Goal: Information Seeking & Learning: Learn about a topic

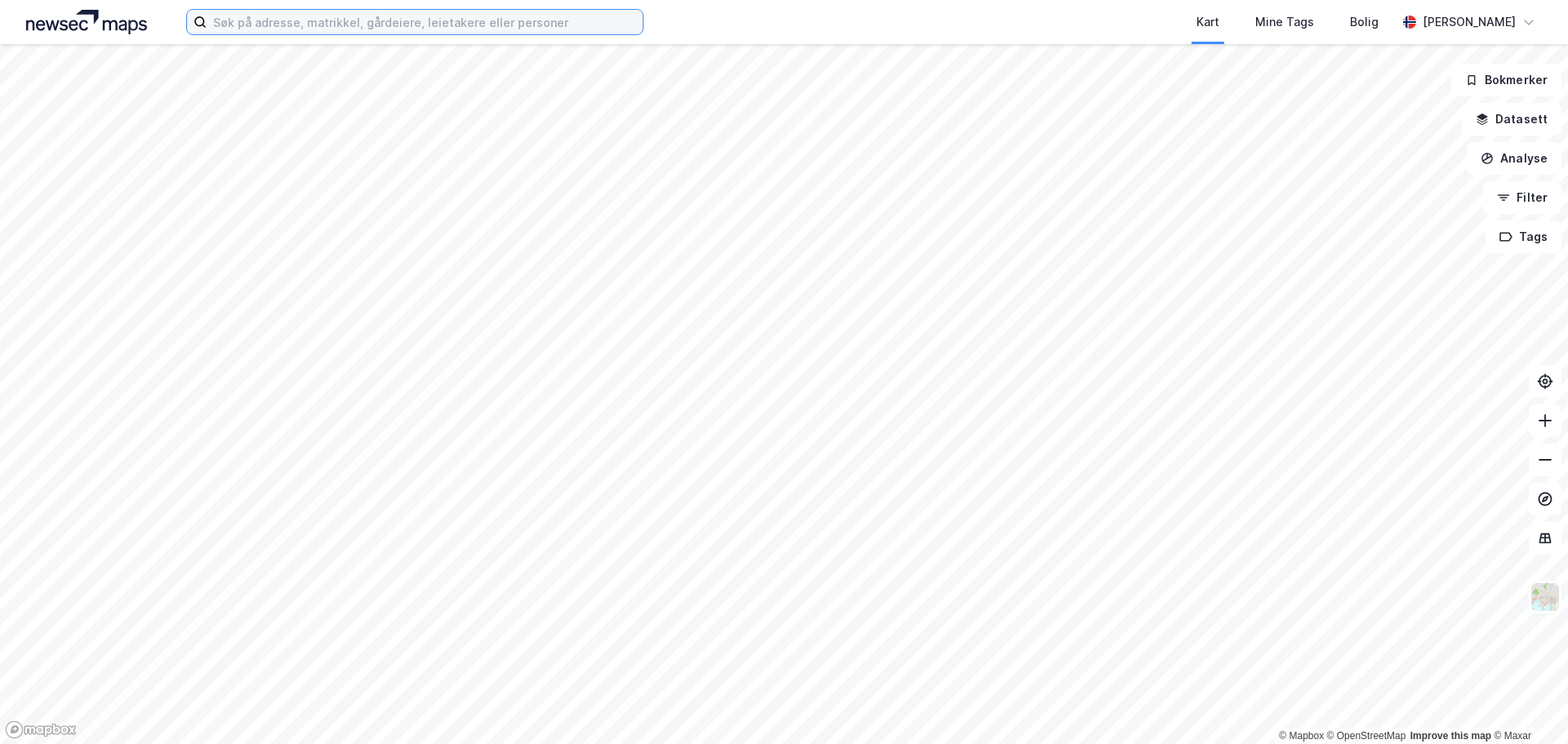
click at [455, 18] on input at bounding box center [424, 22] width 436 height 25
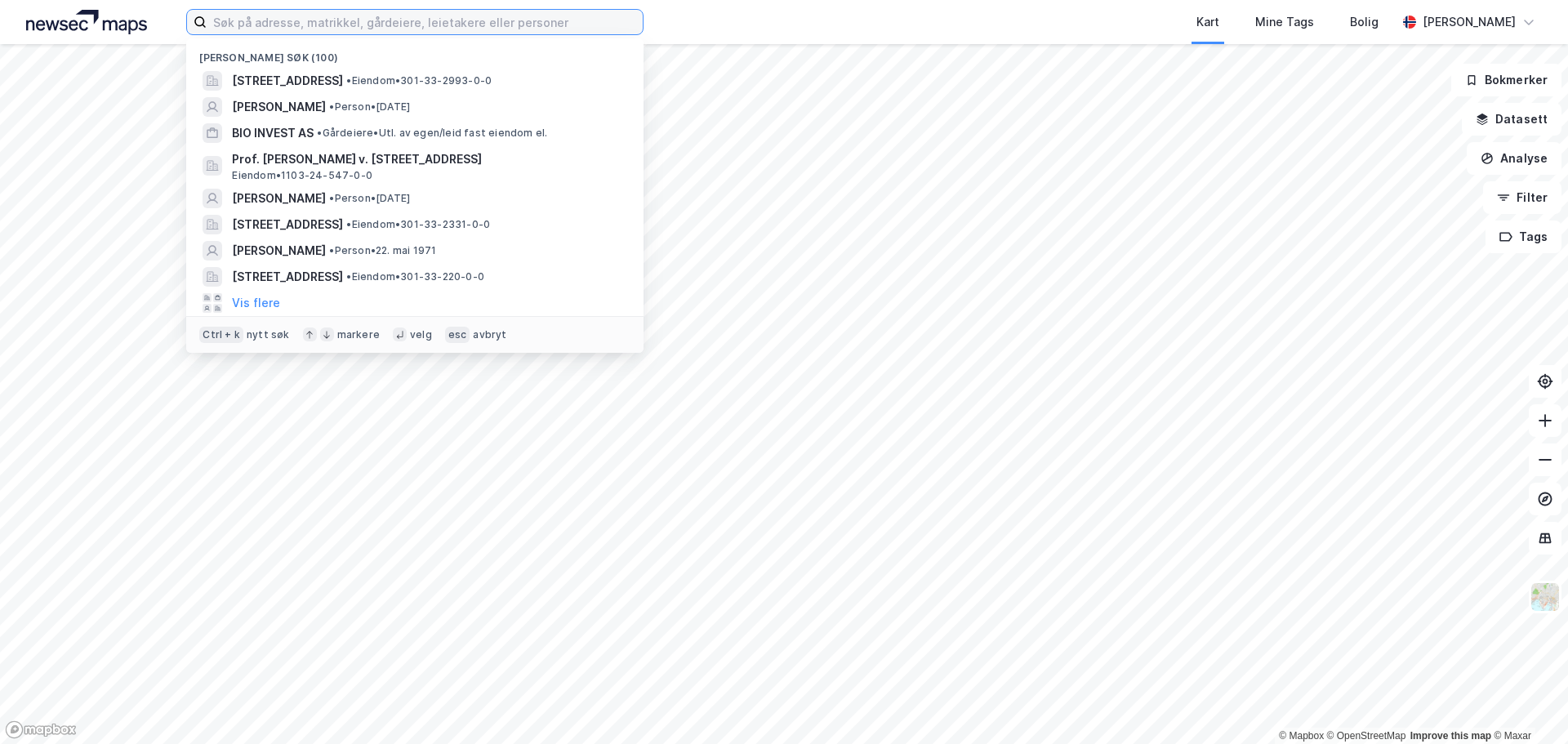
paste input "Valstadsvingen 2"
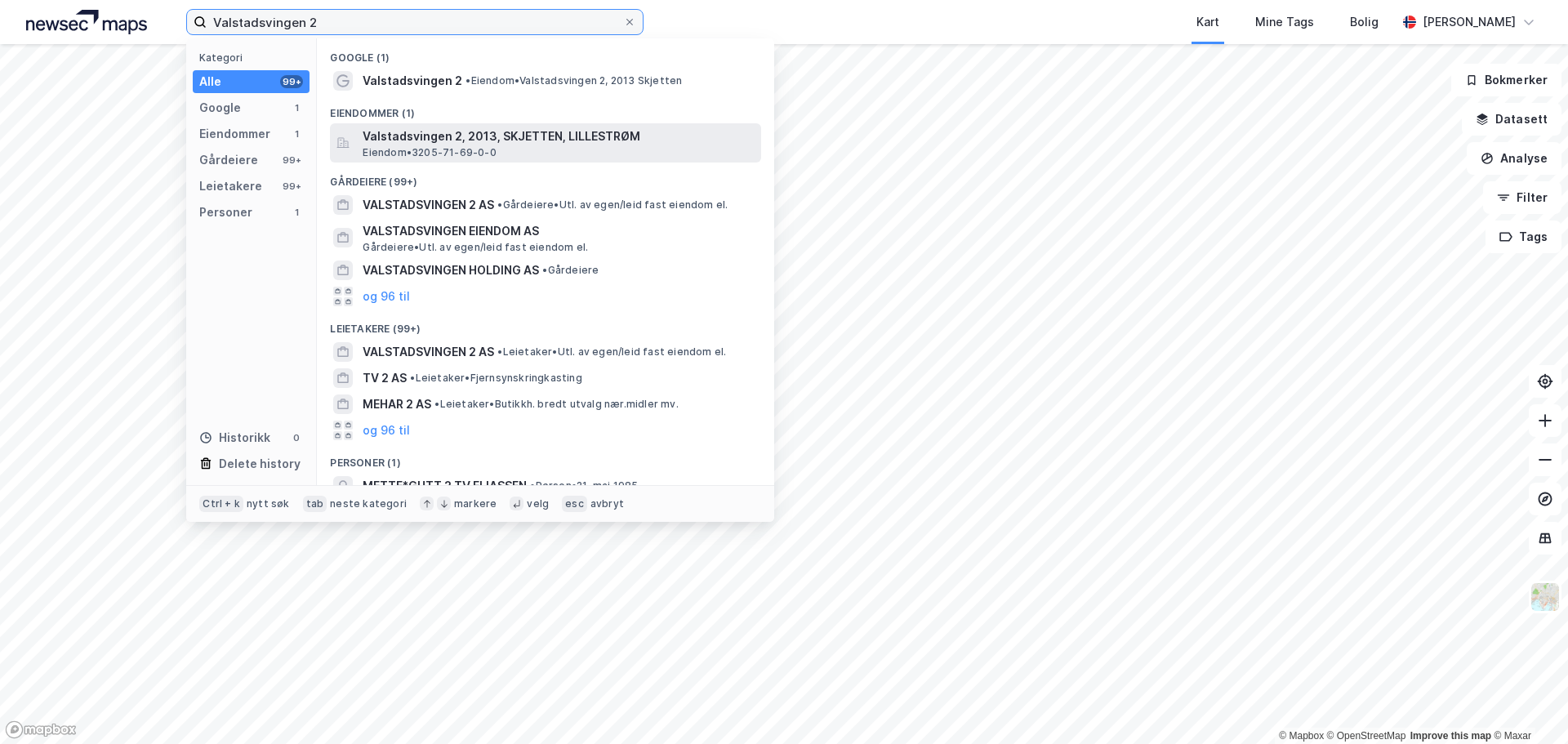
type input "Valstadsvingen 2"
click at [418, 133] on span "Valstadsvingen 2, 2013, SKJETTEN, LILLESTRØM" at bounding box center [559, 136] width 392 height 19
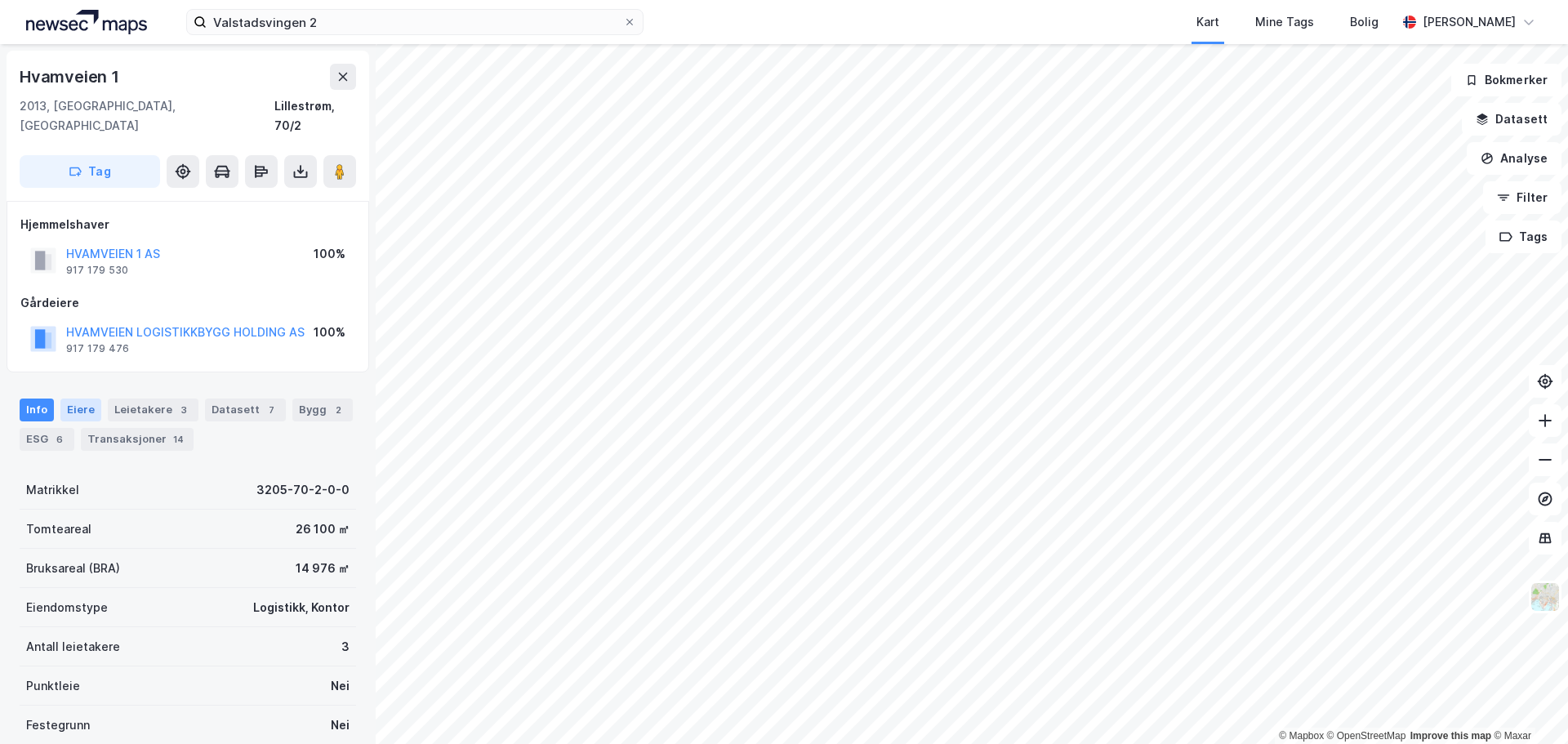
click at [88, 399] on div "Eiere" at bounding box center [80, 410] width 41 height 23
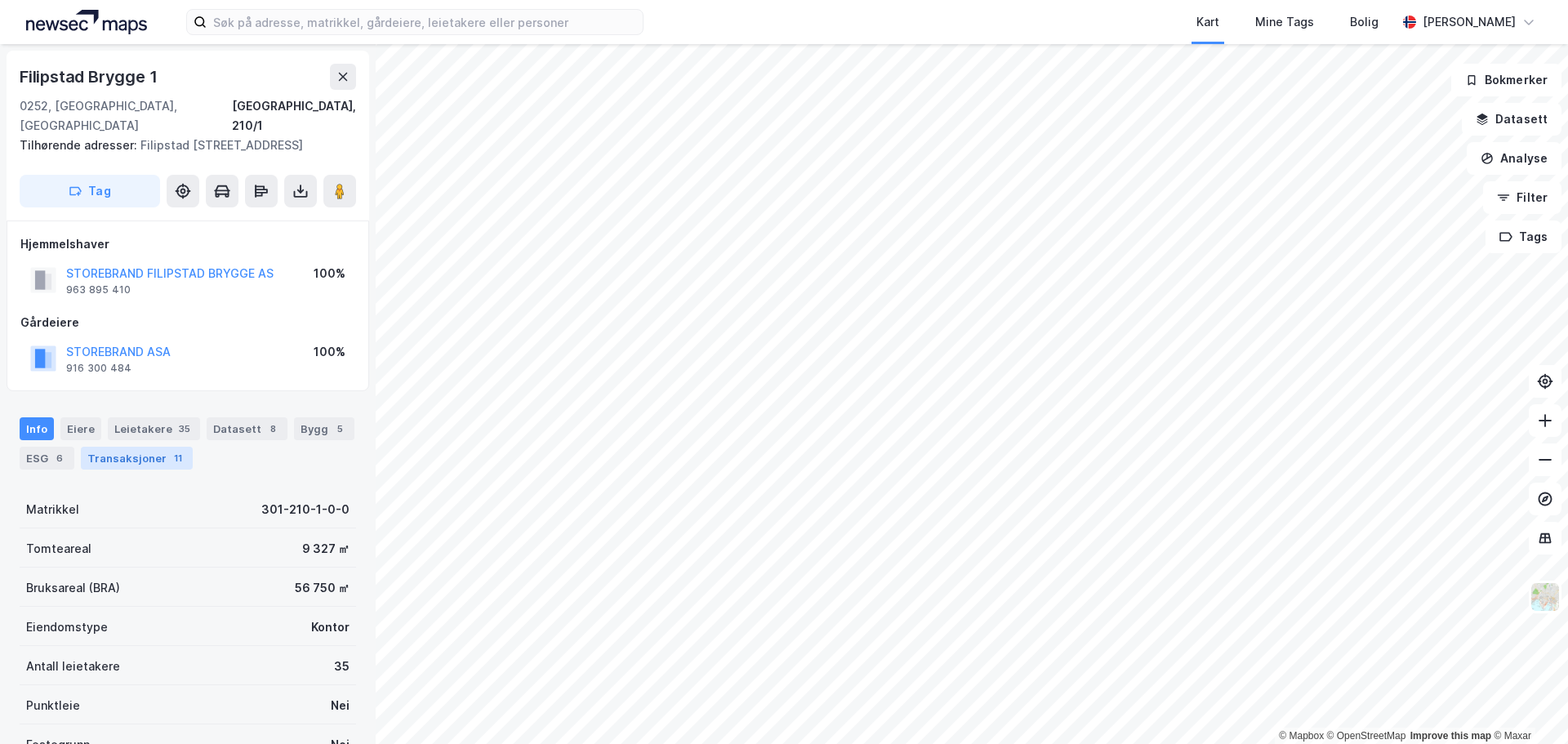
click at [117, 446] on div "Transaksjoner 11" at bounding box center [136, 458] width 112 height 23
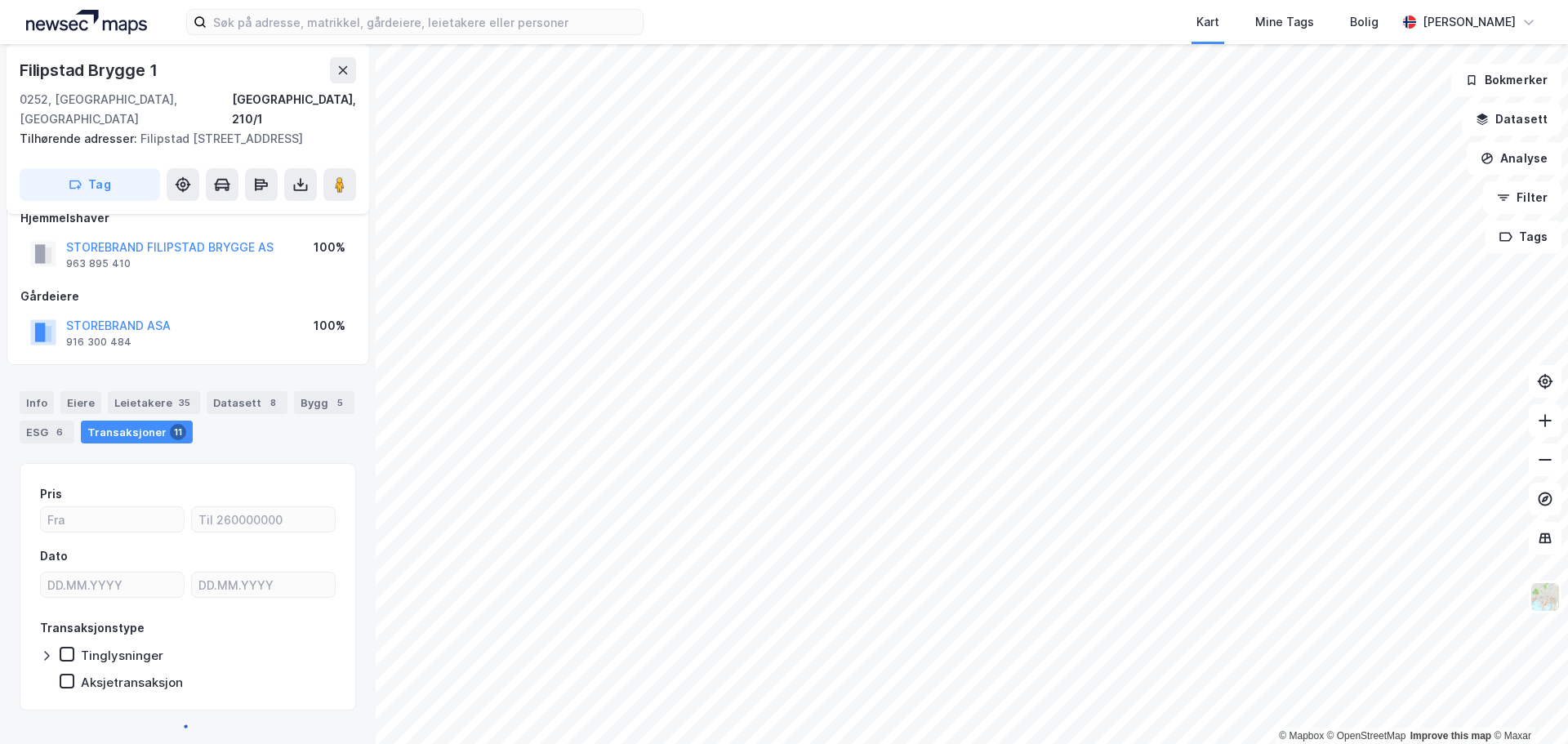
scroll to position [32, 0]
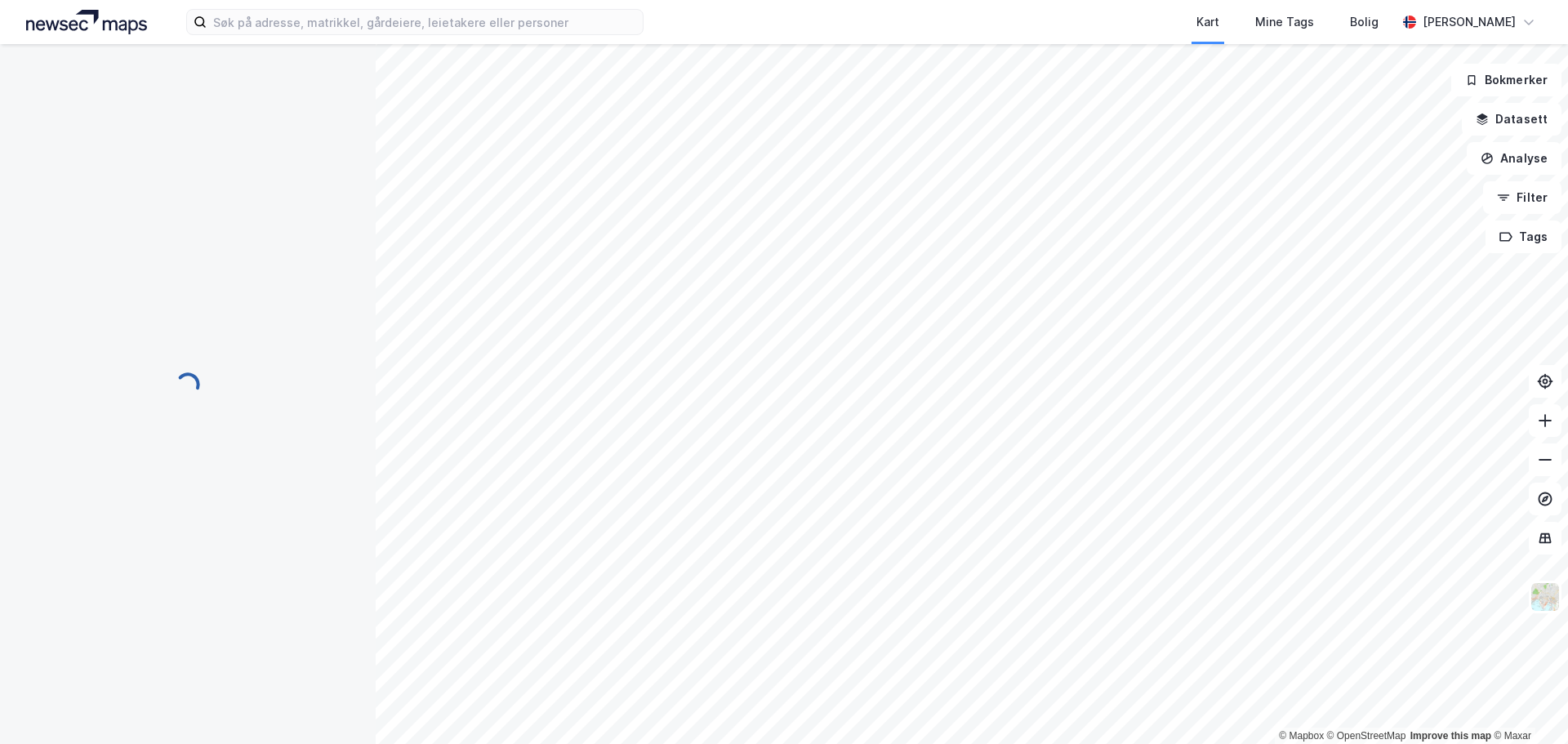
scroll to position [32, 0]
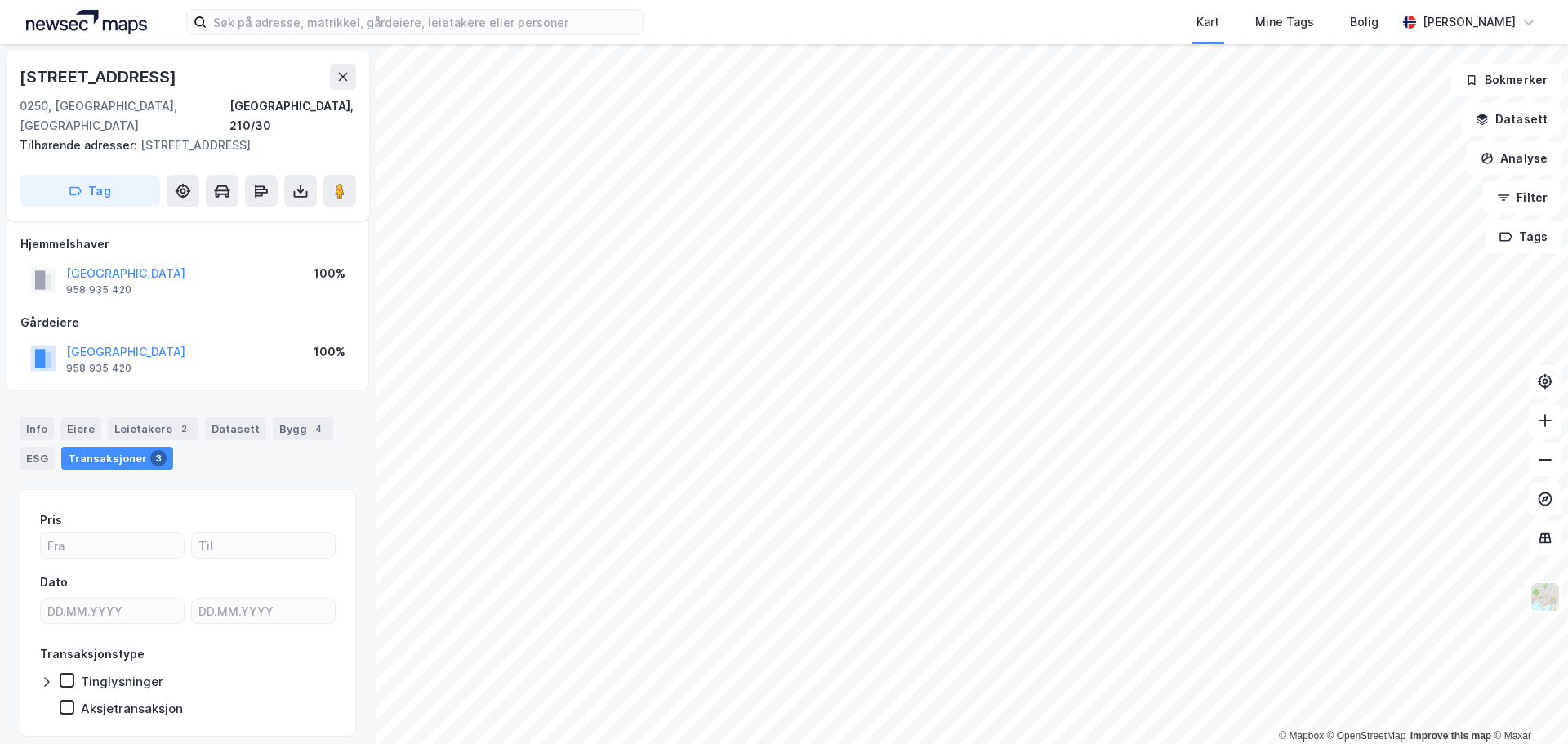
scroll to position [12, 0]
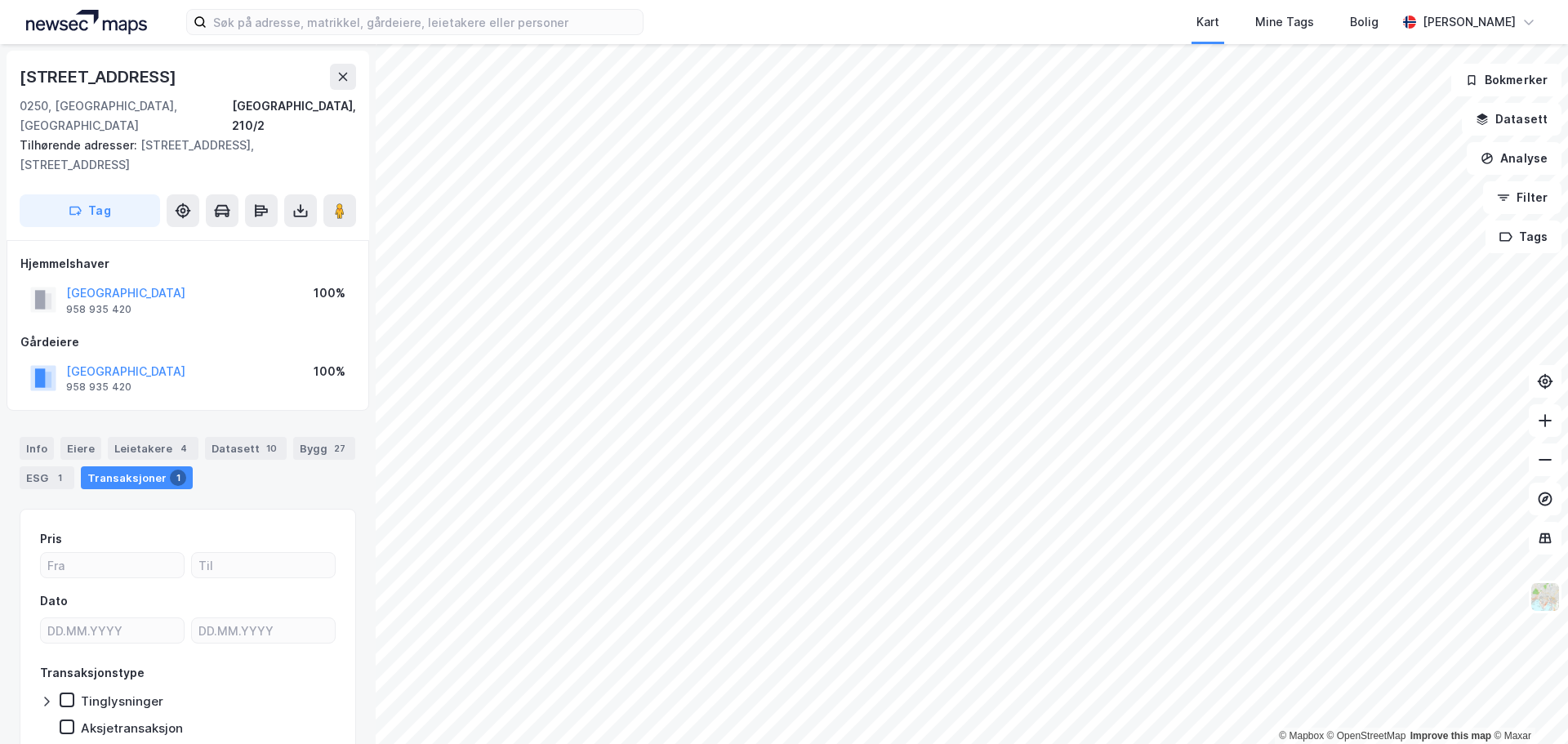
scroll to position [12, 0]
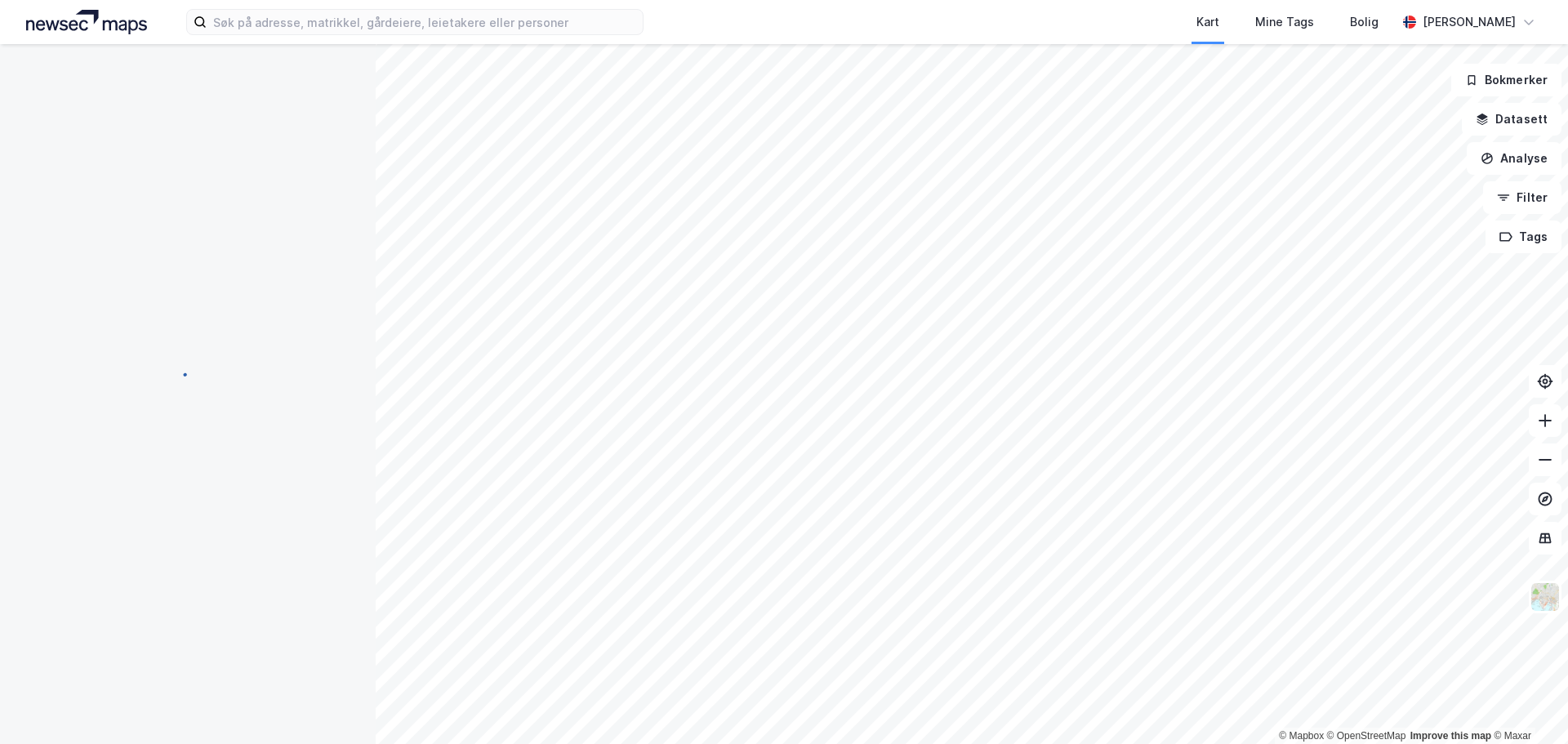
scroll to position [12, 0]
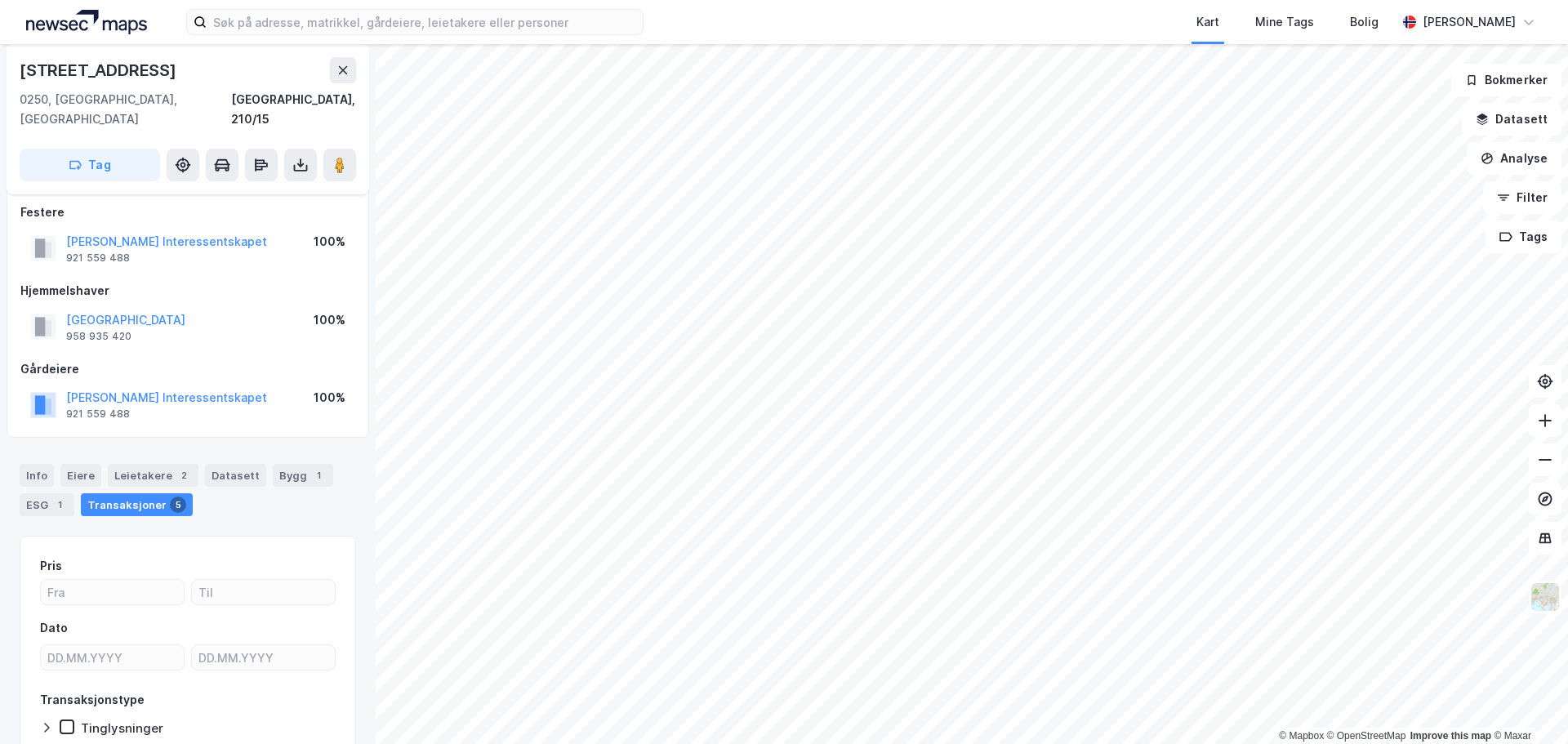
scroll to position [12, 0]
